Goal: Information Seeking & Learning: Find specific fact

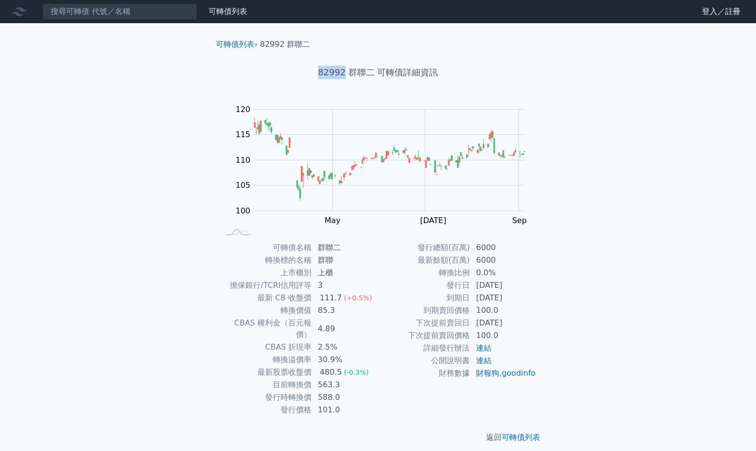
drag, startPoint x: 321, startPoint y: 70, endPoint x: 344, endPoint y: 72, distance: 23.3
click at [344, 72] on h1 "82992 群聯二 可轉債詳細資訊" at bounding box center [378, 73] width 340 height 14
copy h1 "82992"
